Goal: Contribute content

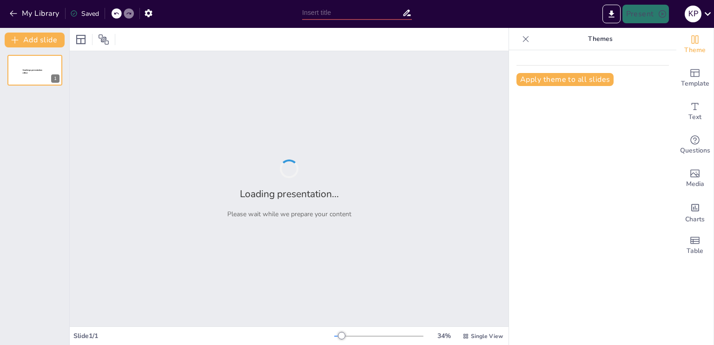
type input "Understanding the Rapid Prototyping Process Chain: Key Components and Workflow"
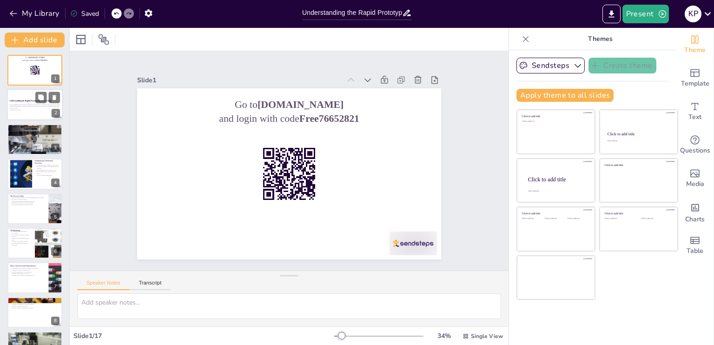
click at [30, 109] on p "Generated with [URL]" at bounding box center [35, 110] width 50 height 2
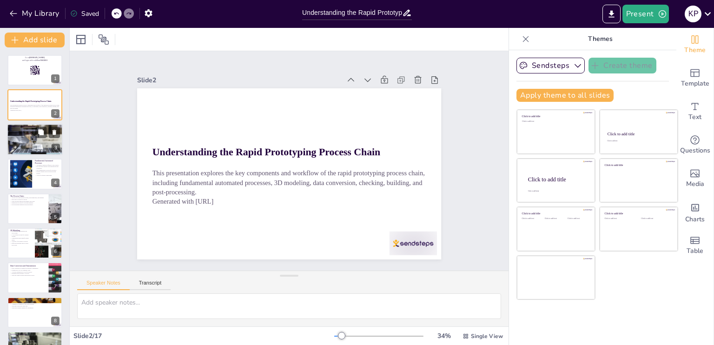
checkbox input "true"
click at [35, 139] on div at bounding box center [35, 139] width 56 height 37
type textarea "Rapid prototyping significantly speeds up the entire product development proces…"
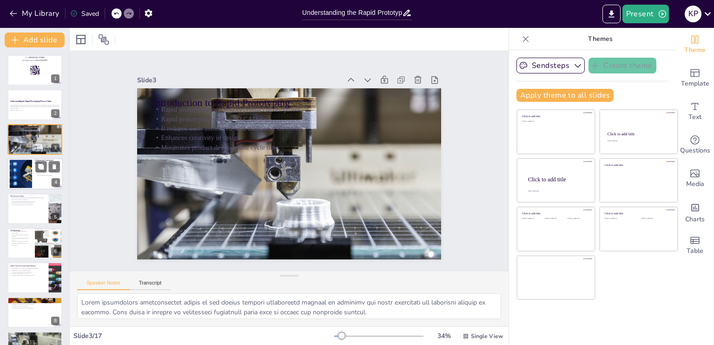
checkbox input "true"
click at [37, 186] on div at bounding box center [35, 174] width 56 height 32
type textarea "Automation plays a crucial role in the rapid prototyping process by ensuring th…"
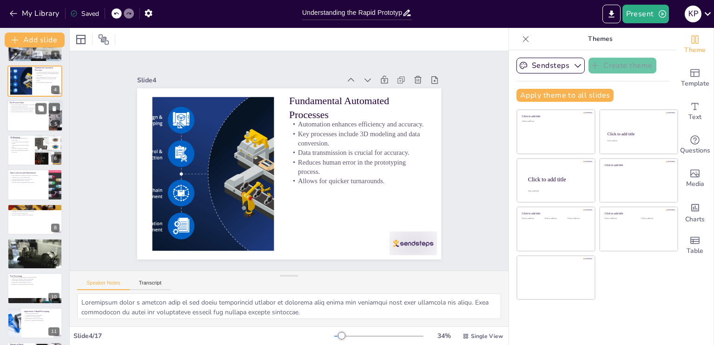
checkbox input "true"
click at [29, 115] on div at bounding box center [35, 116] width 56 height 32
type textarea "Understanding the entire process chain is vital for grasping how rapid prototyp…"
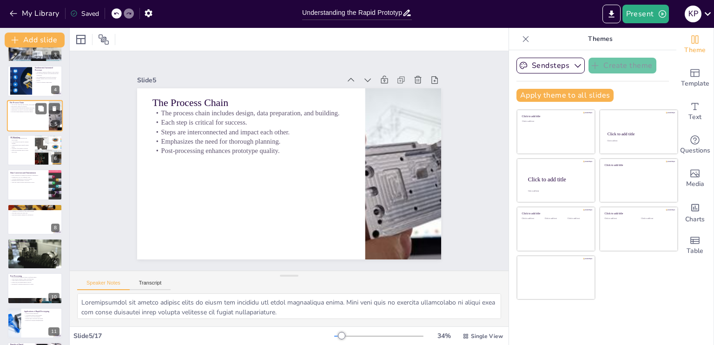
scroll to position [12, 0]
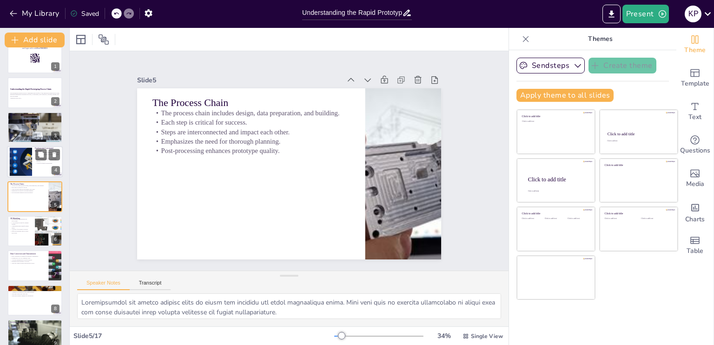
checkbox input "true"
click at [35, 159] on p "Reduces human error in the prototyping process." at bounding box center [47, 160] width 25 height 3
type textarea "Automation plays a crucial role in the rapid prototyping process by ensuring th…"
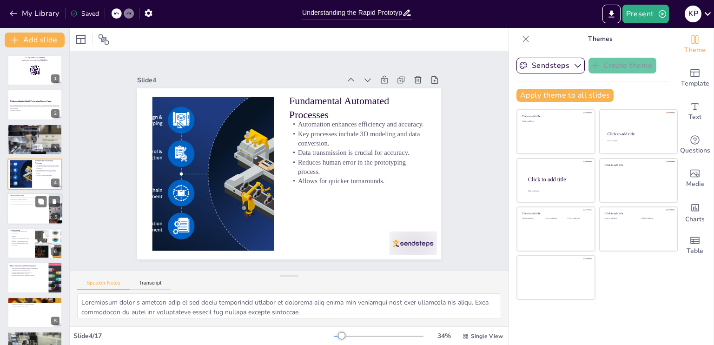
checkbox input "true"
click at [32, 214] on div at bounding box center [35, 209] width 56 height 32
type textarea "Understanding the entire process chain is vital for grasping how rapid prototyp…"
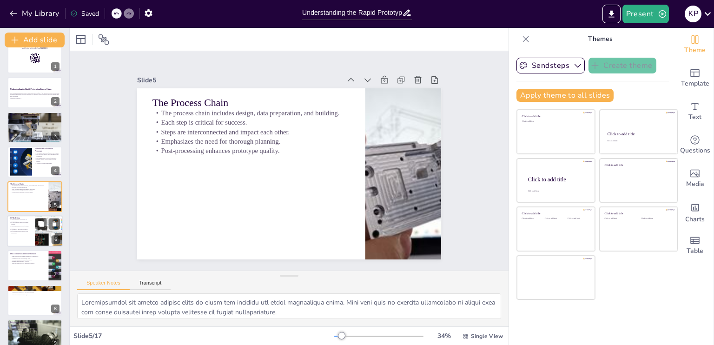
checkbox input "true"
click at [25, 239] on div at bounding box center [35, 231] width 56 height 32
type textarea "The foundational nature of 3D modeling in rapid prototyping cannot be understat…"
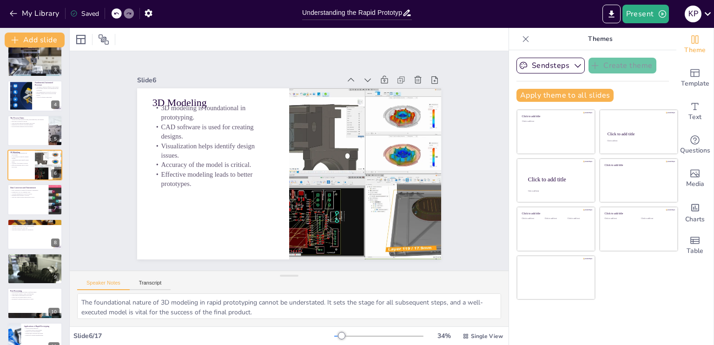
scroll to position [93, 0]
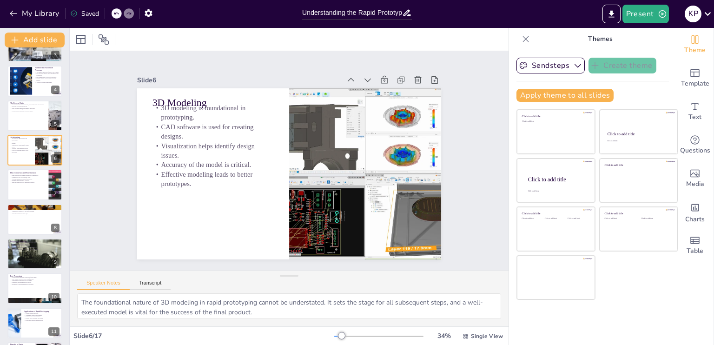
click at [27, 236] on div "Go to [DOMAIN_NAME] and login with code Free76652821 1 Understanding the Rapid …" at bounding box center [34, 254] width 69 height 584
checkbox input "true"
click at [28, 221] on div at bounding box center [35, 220] width 56 height 32
type textarea "Checking the model for errors before production is a crucial step in preventing…"
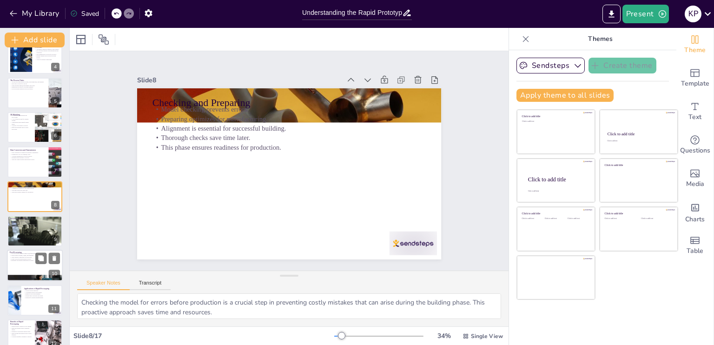
checkbox input "true"
click at [30, 260] on p "Readiness for intended application is critical." at bounding box center [35, 261] width 50 height 2
type textarea "The enhancement of quality and functionality during post-processing is crucial …"
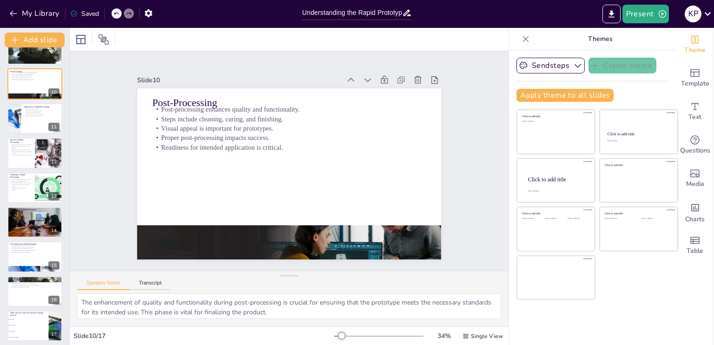
scroll to position [301, 0]
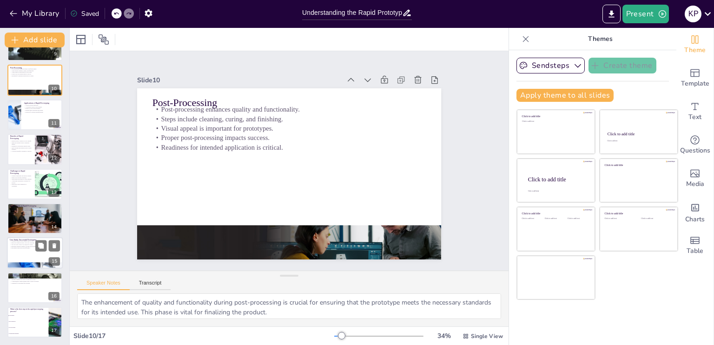
checkbox input "true"
click at [20, 259] on div at bounding box center [35, 254] width 56 height 32
type textarea "The 50% reduction in development time achieved by the company demonstrates the …"
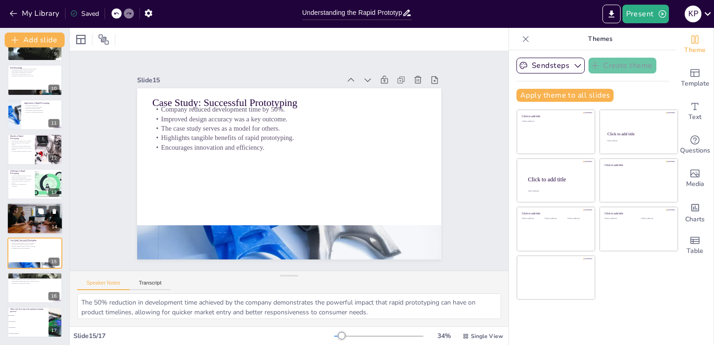
checkbox input "true"
click at [23, 212] on p "Trends indicate a bright future." at bounding box center [35, 212] width 50 height 2
type textarea "Advancements in materials will play a critical role in shaping the future of ra…"
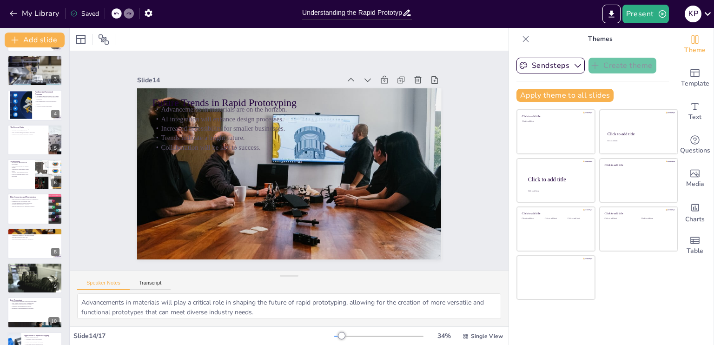
scroll to position [22, 0]
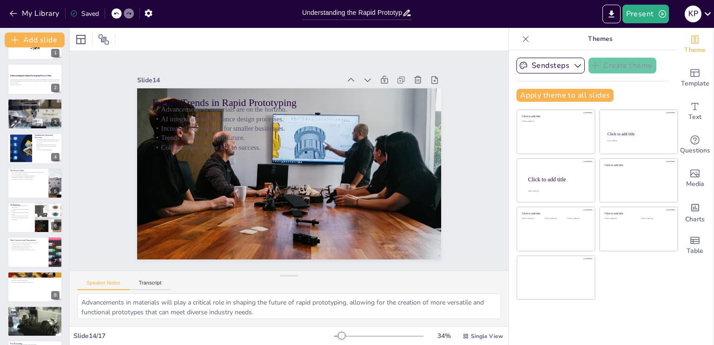
checkbox input "true"
